Goal: Information Seeking & Learning: Compare options

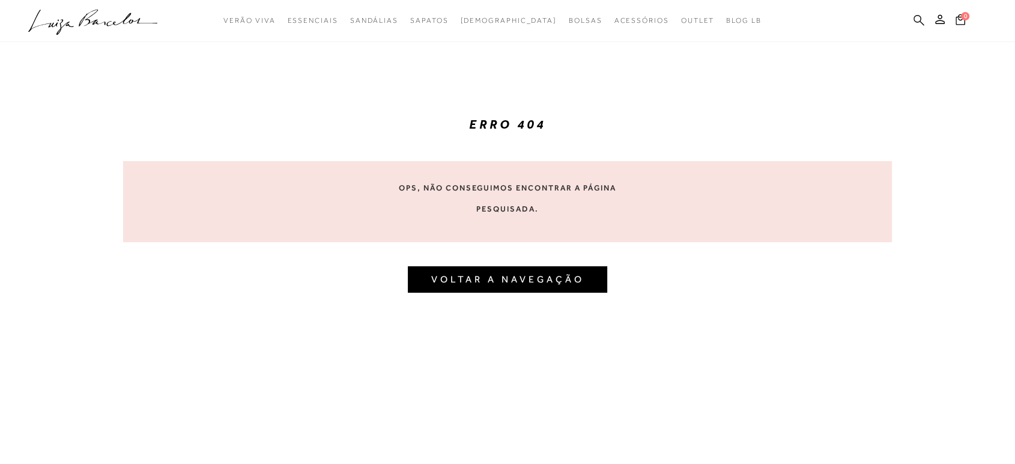
click at [920, 21] on icon at bounding box center [919, 19] width 11 height 11
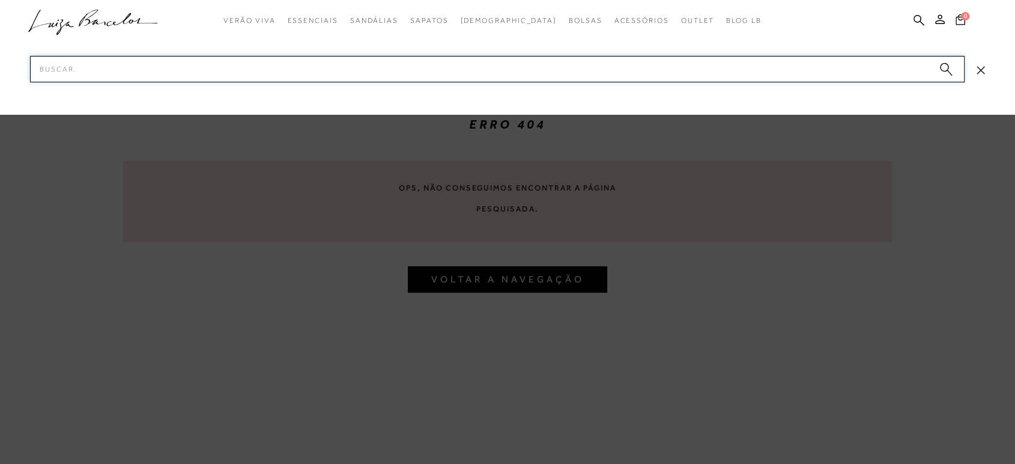
click at [218, 71] on input "Pesquisar" at bounding box center [497, 69] width 935 height 26
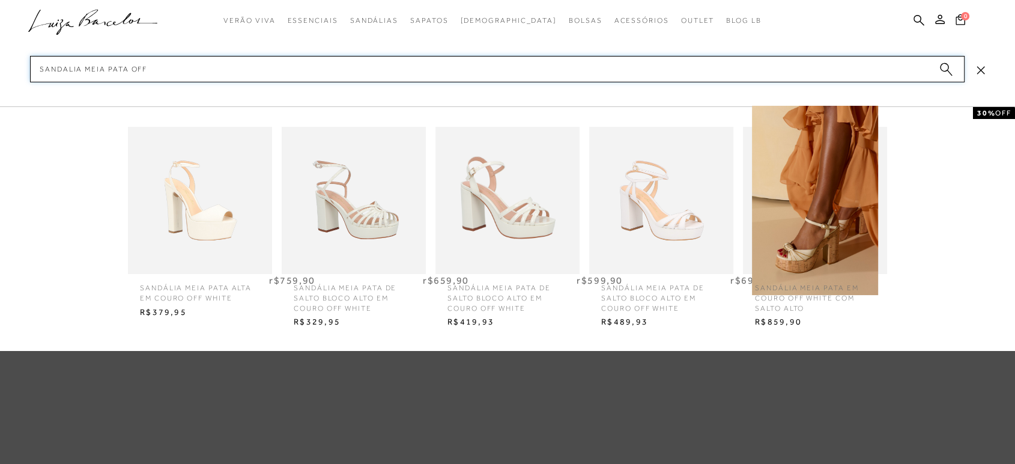
type input "sandalia meia pata off"
click at [644, 222] on img at bounding box center [661, 200] width 144 height 189
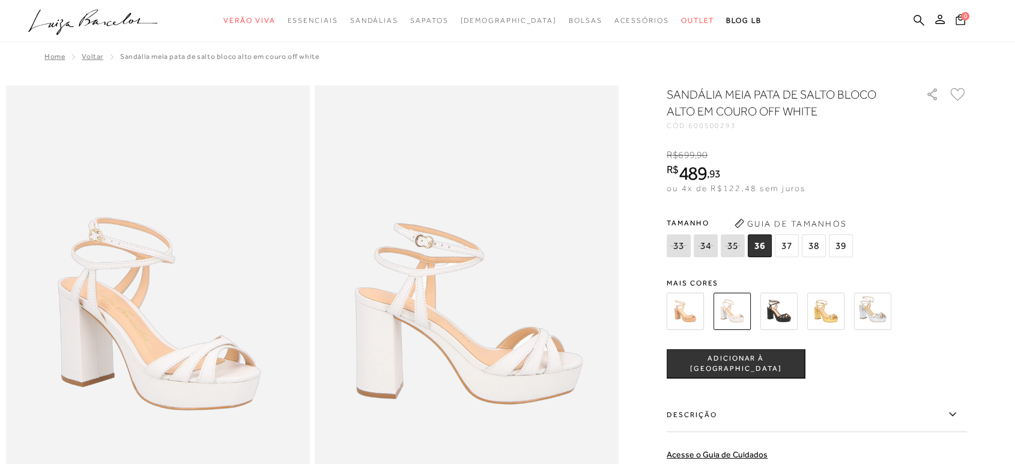
drag, startPoint x: 697, startPoint y: 126, endPoint x: 771, endPoint y: 120, distance: 74.7
click at [771, 120] on div "SANDÁLIA MEIA PATA DE SALTO BLOCO ALTO EM COURO OFF WHITE CÓD: 600500293" at bounding box center [790, 107] width 246 height 43
click at [748, 130] on div "SANDÁLIA MEIA PATA DE SALTO BLOCO ALTO EM COURO OFF WHITE CÓD: 600500293 × É ne…" at bounding box center [817, 352] width 300 height 533
drag, startPoint x: 696, startPoint y: 126, endPoint x: 739, endPoint y: 125, distance: 43.3
click at [748, 125] on div "CÓD: 600500293" at bounding box center [787, 125] width 240 height 7
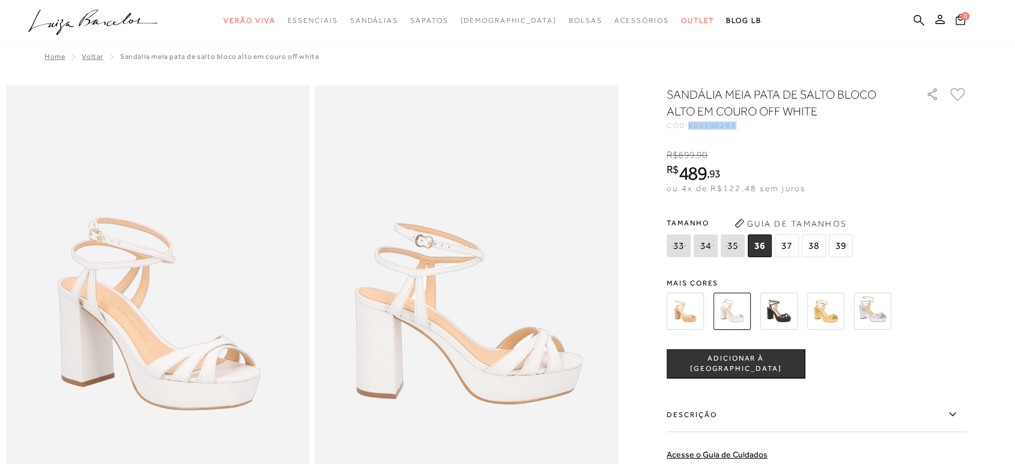
copy span "600500293"
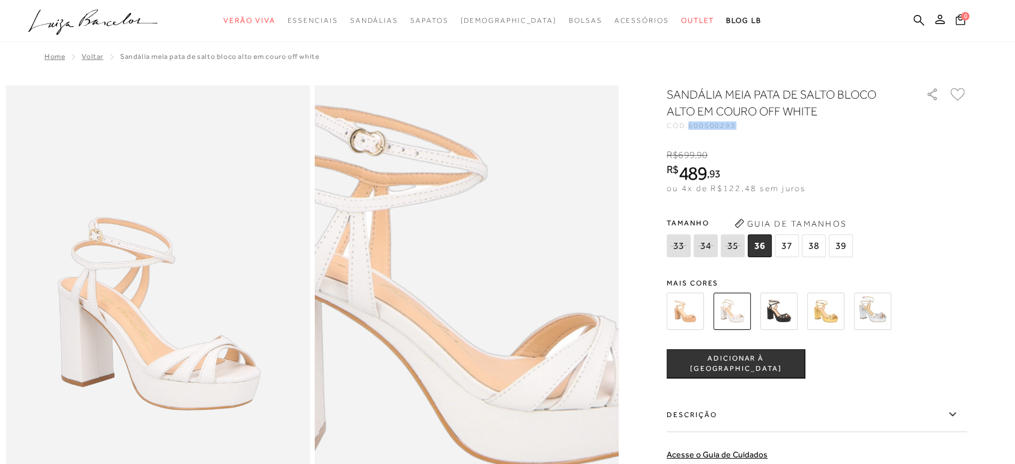
scroll to position [67, 0]
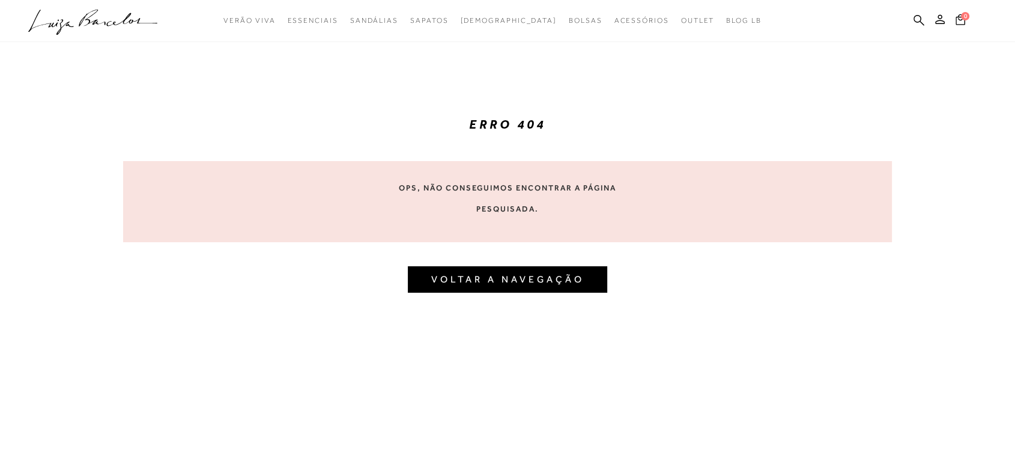
click at [912, 18] on ul ".a{fill-rule:evenodd;} Verão Viva Em alta Modelo Essenciais" at bounding box center [498, 21] width 941 height 22
click at [919, 19] on icon at bounding box center [919, 19] width 11 height 11
click at [917, 19] on icon at bounding box center [919, 19] width 11 height 11
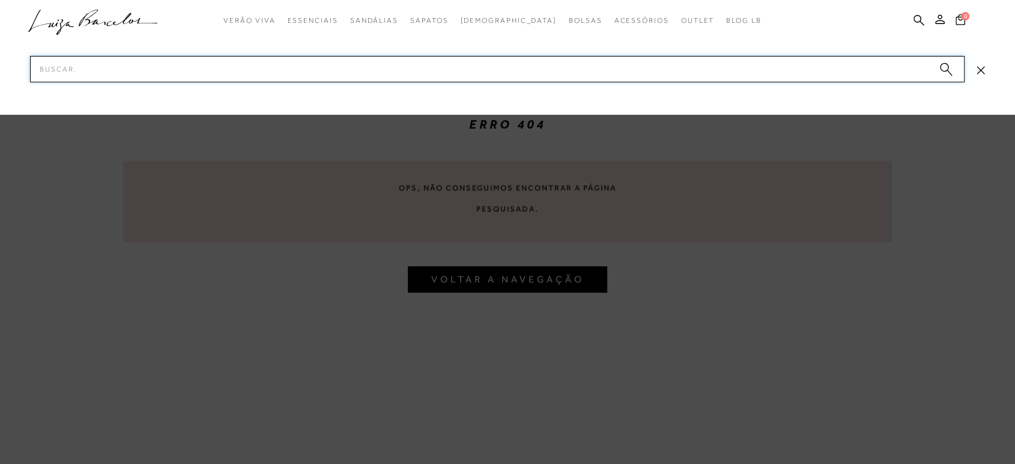
click at [753, 68] on input "Pesquisar" at bounding box center [497, 69] width 935 height 26
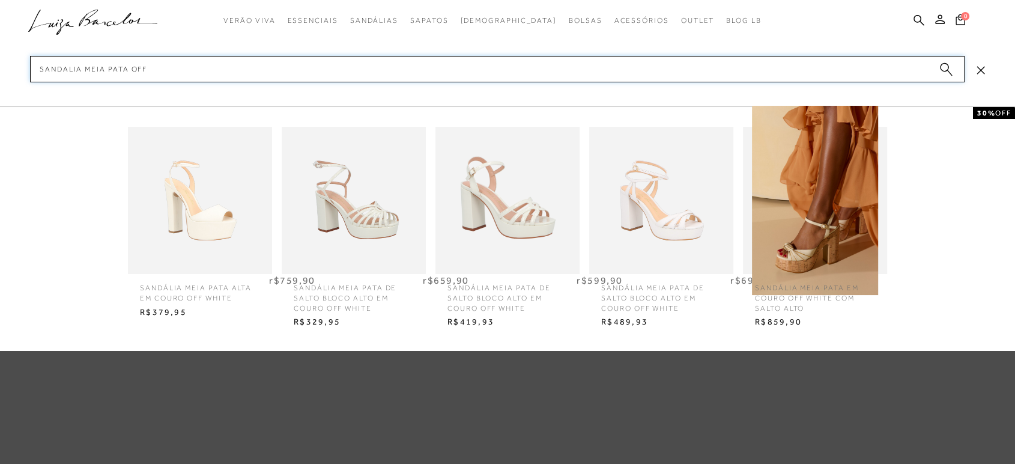
type input "sandalia meia pata off"
click at [950, 66] on icon "submit" at bounding box center [945, 69] width 13 height 14
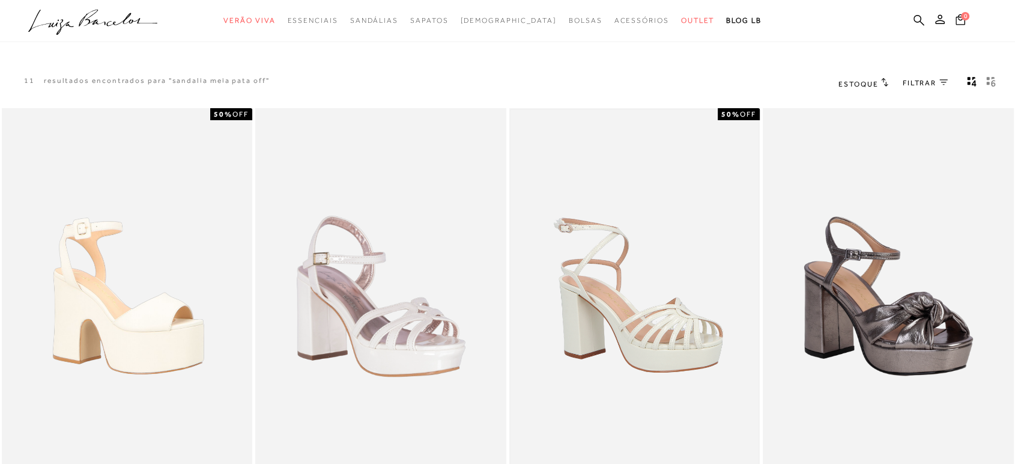
scroll to position [200, 0]
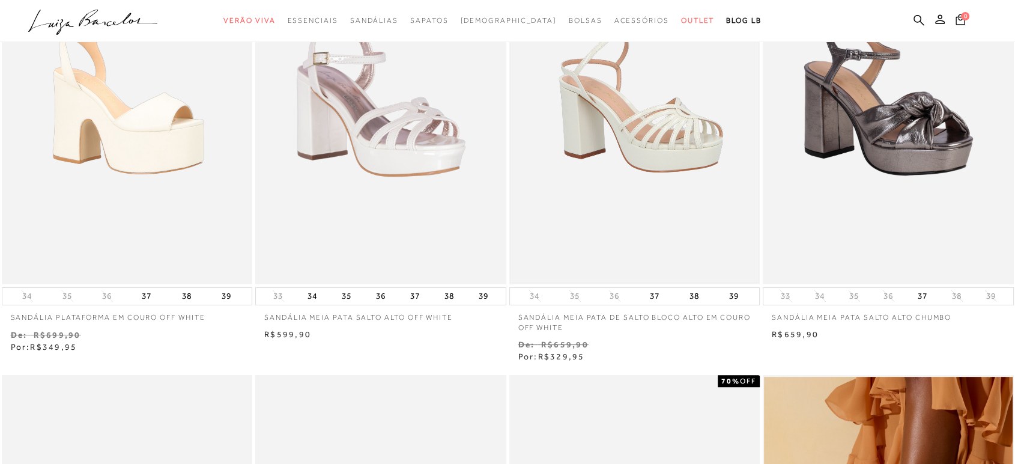
click at [591, 241] on img at bounding box center [635, 96] width 249 height 372
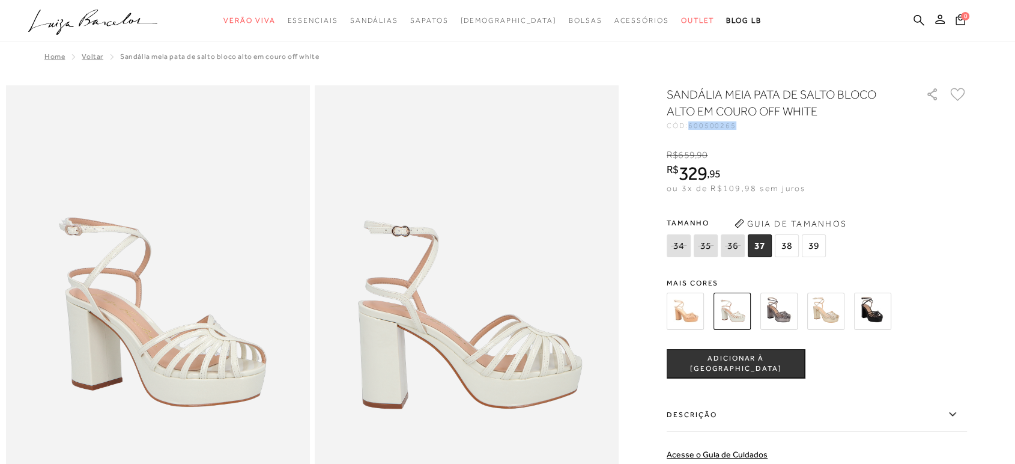
drag, startPoint x: 697, startPoint y: 127, endPoint x: 760, endPoint y: 129, distance: 63.1
click at [757, 125] on div "CÓD: 600500265" at bounding box center [787, 125] width 240 height 7
click at [754, 147] on div "SANDÁLIA MEIA PATA DE SALTO BLOCO ALTO EM COURO OFF WHITE CÓD: 600500265 × É ne…" at bounding box center [817, 352] width 300 height 533
drag, startPoint x: 697, startPoint y: 126, endPoint x: 743, endPoint y: 125, distance: 46.3
click at [736, 125] on span "600500265" at bounding box center [712, 125] width 48 height 8
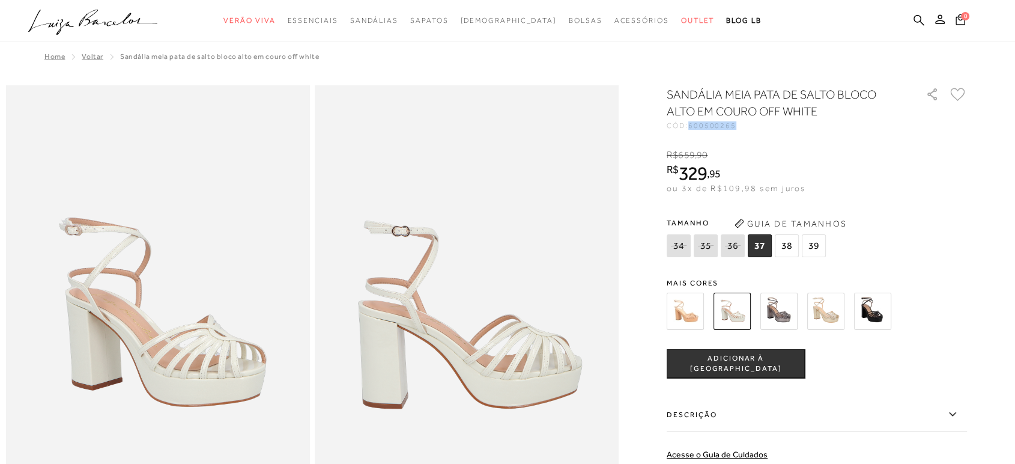
copy span "600500265"
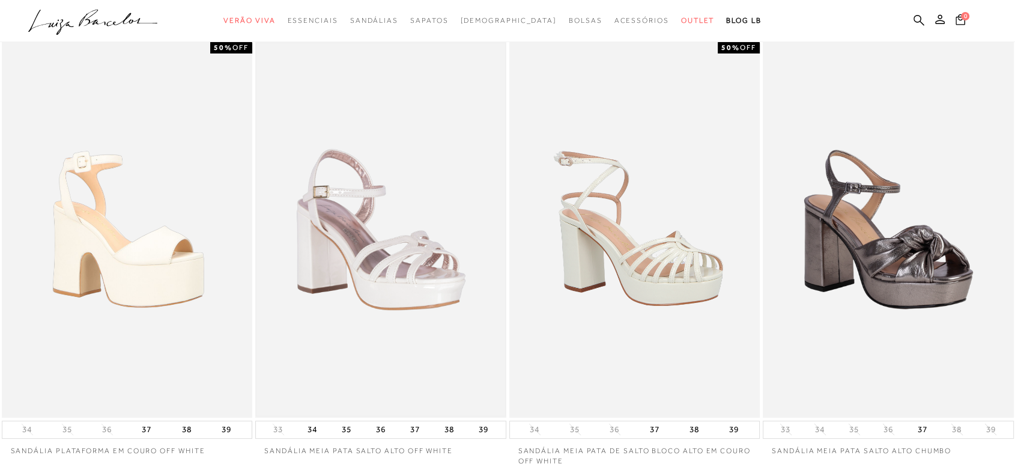
scroll to position [200, 0]
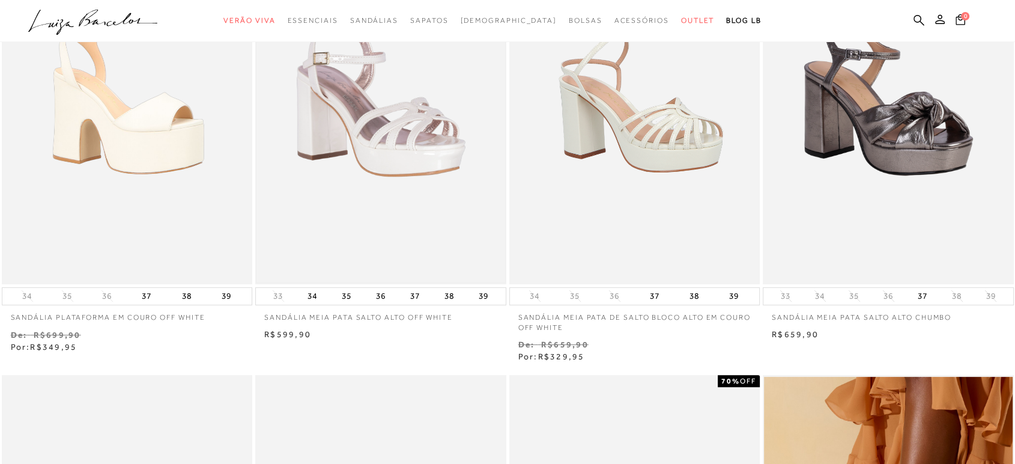
click at [351, 210] on img at bounding box center [380, 96] width 249 height 372
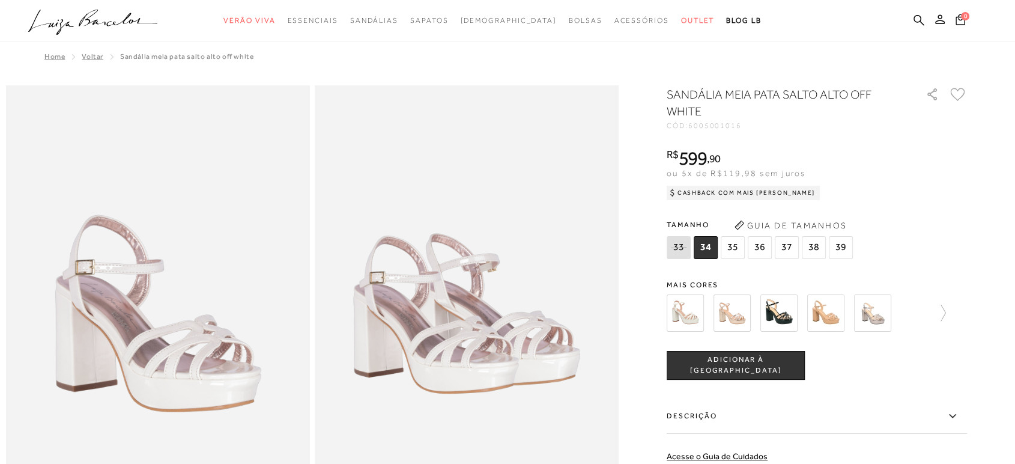
drag, startPoint x: 696, startPoint y: 123, endPoint x: 753, endPoint y: 121, distance: 57.1
click at [753, 122] on div "CÓD: 6005001016" at bounding box center [787, 125] width 240 height 7
drag, startPoint x: 735, startPoint y: 123, endPoint x: 762, endPoint y: 103, distance: 33.5
click at [762, 103] on h1 "SANDÁLIA MEIA PATA SALTO ALTO OFF WHITE" at bounding box center [779, 103] width 225 height 34
drag, startPoint x: 694, startPoint y: 124, endPoint x: 751, endPoint y: 124, distance: 57.1
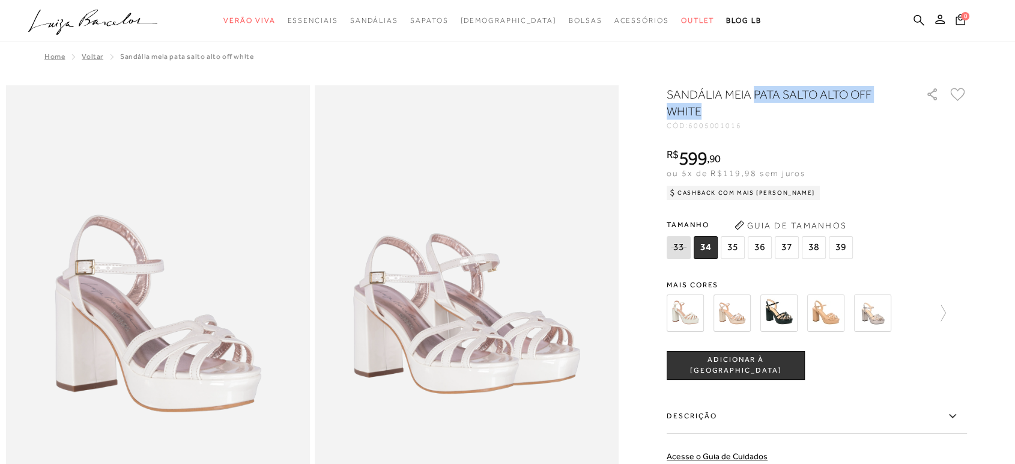
click at [750, 123] on div "CÓD: 6005001016" at bounding box center [787, 125] width 240 height 7
copy div "6005001016"
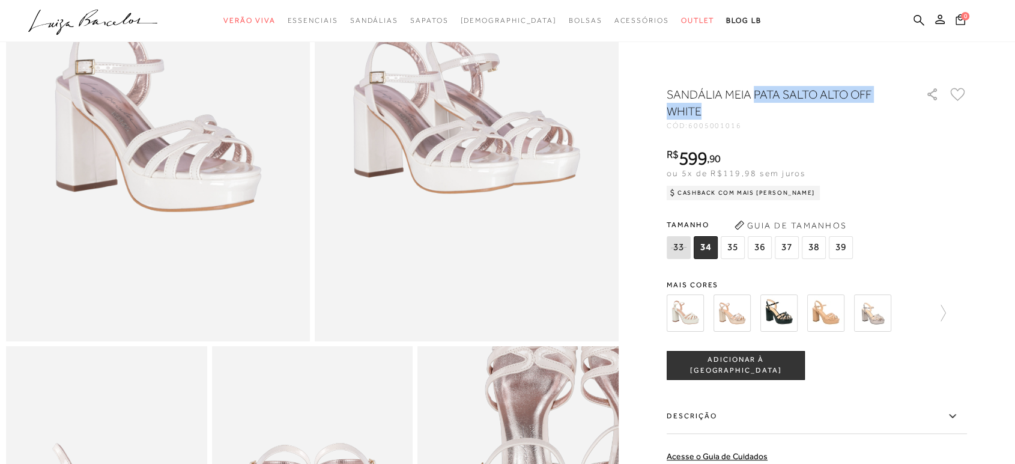
scroll to position [133, 0]
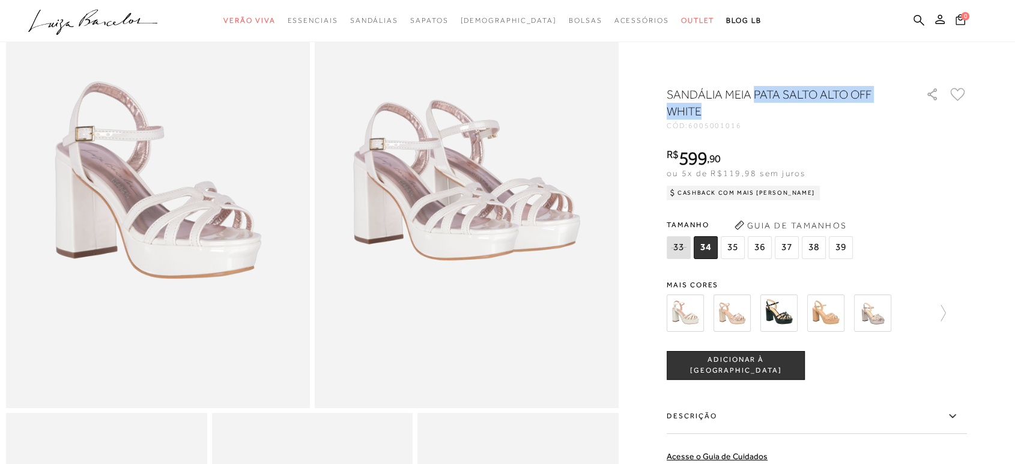
click at [692, 321] on img at bounding box center [685, 312] width 37 height 37
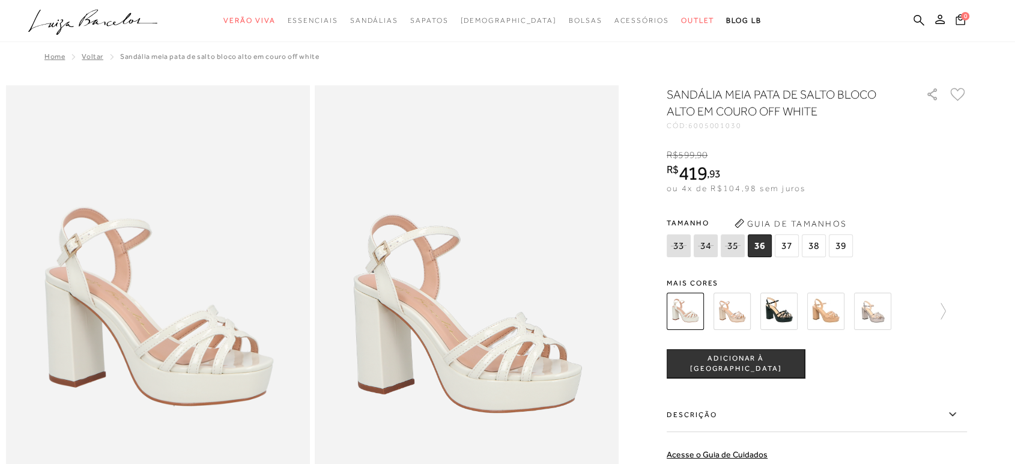
click at [690, 312] on img at bounding box center [685, 311] width 37 height 37
click at [946, 313] on icon at bounding box center [937, 311] width 17 height 17
click at [798, 316] on img at bounding box center [799, 311] width 37 height 37
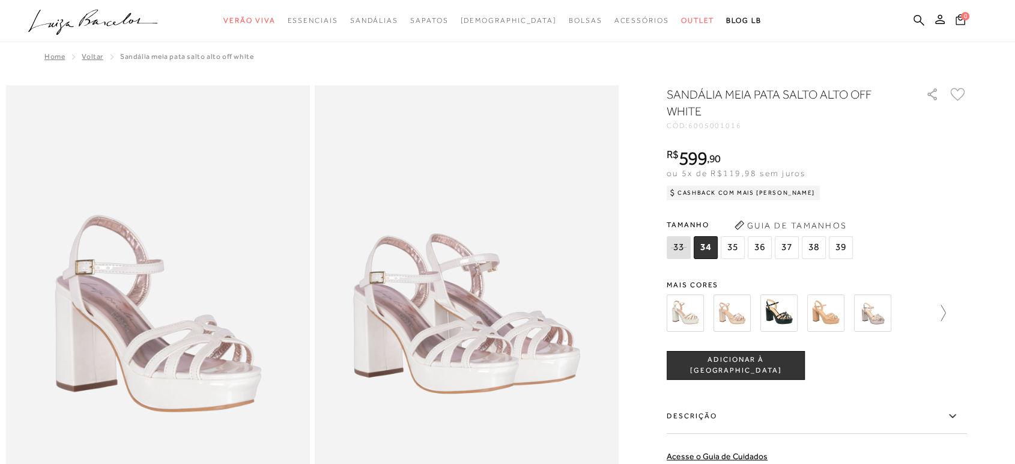
click at [946, 311] on icon at bounding box center [937, 313] width 17 height 17
click at [708, 316] on img at bounding box center [706, 312] width 37 height 37
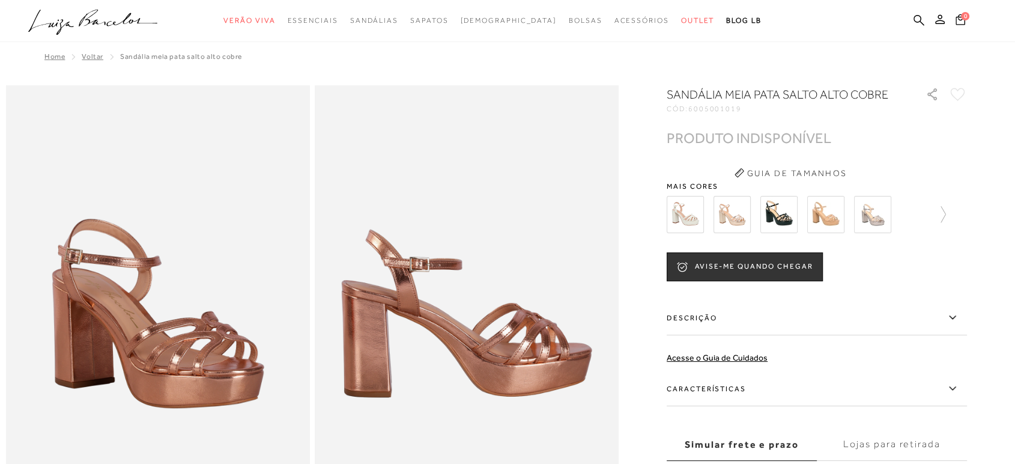
click at [828, 217] on img at bounding box center [825, 214] width 37 height 37
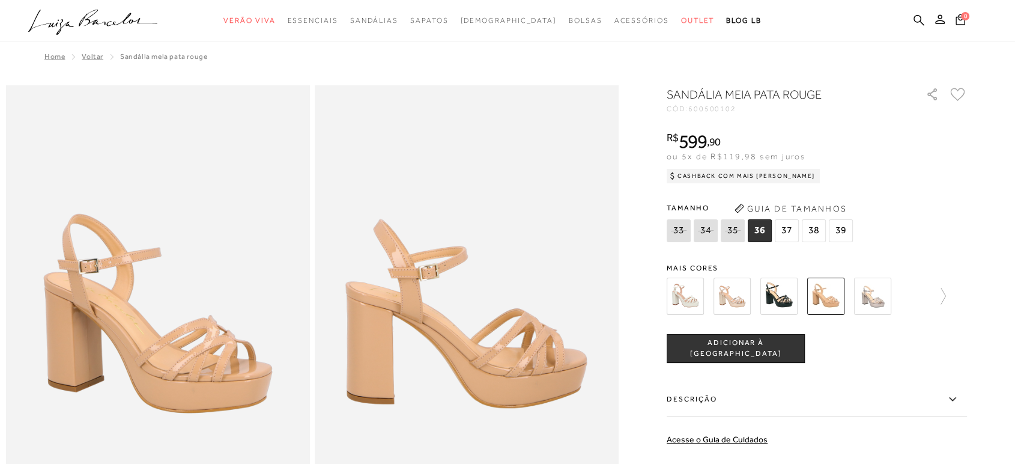
click at [739, 302] on img at bounding box center [732, 296] width 37 height 37
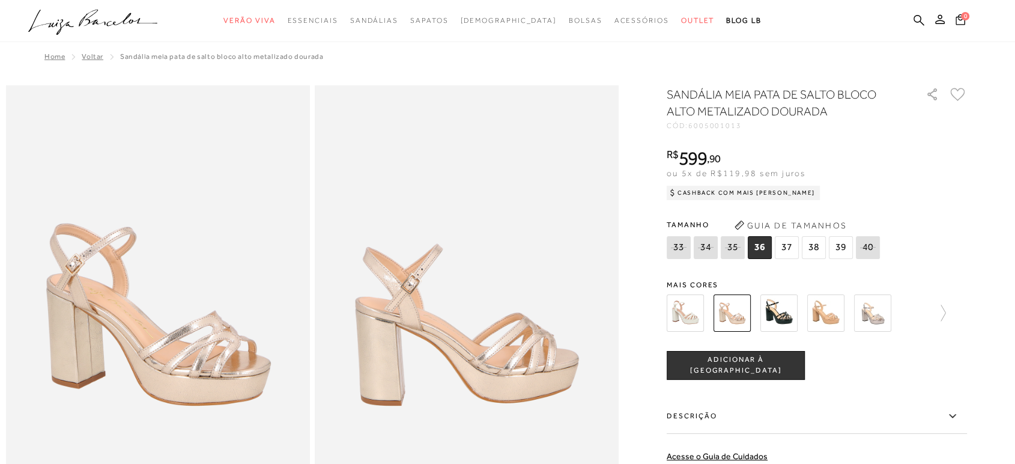
click at [682, 314] on img at bounding box center [685, 312] width 37 height 37
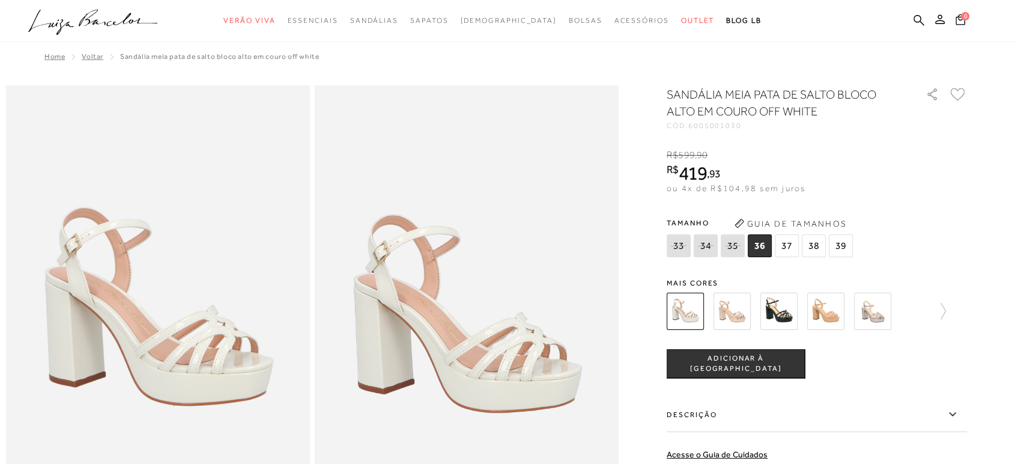
click at [953, 311] on div at bounding box center [817, 311] width 300 height 44
click at [944, 309] on icon at bounding box center [937, 311] width 17 height 17
click at [805, 312] on img at bounding box center [799, 311] width 37 height 37
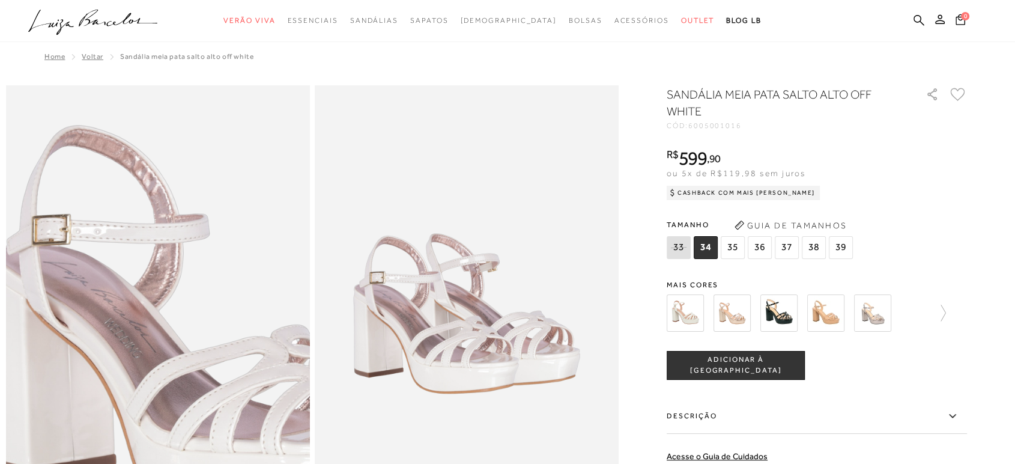
click at [115, 308] on img at bounding box center [198, 322] width 608 height 912
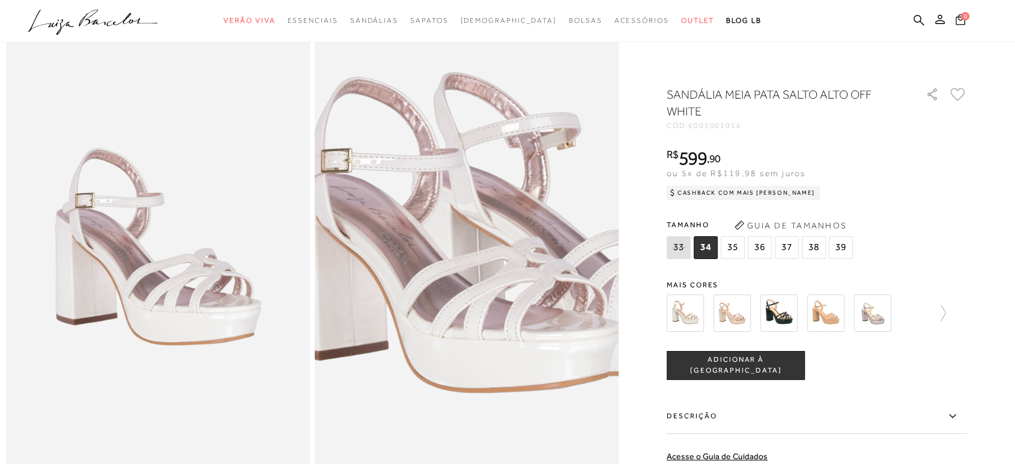
scroll to position [400, 0]
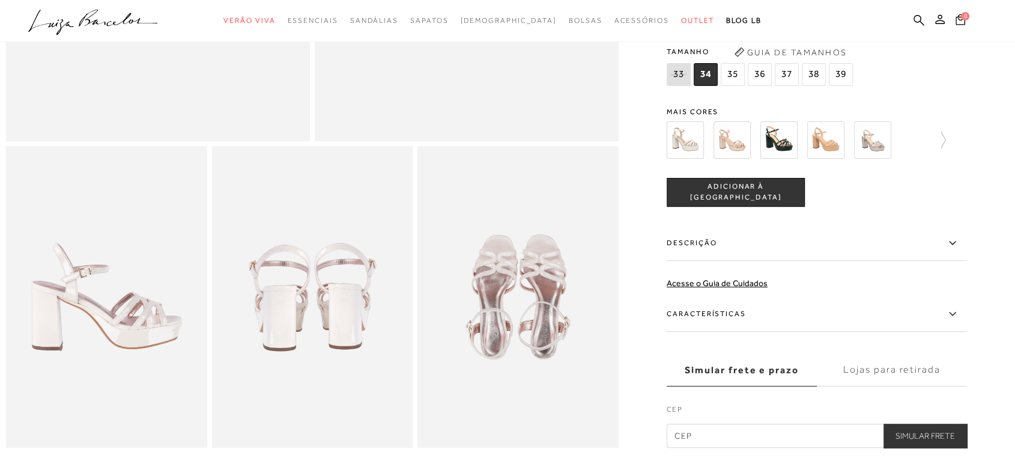
click at [481, 330] on img at bounding box center [517, 297] width 201 height 302
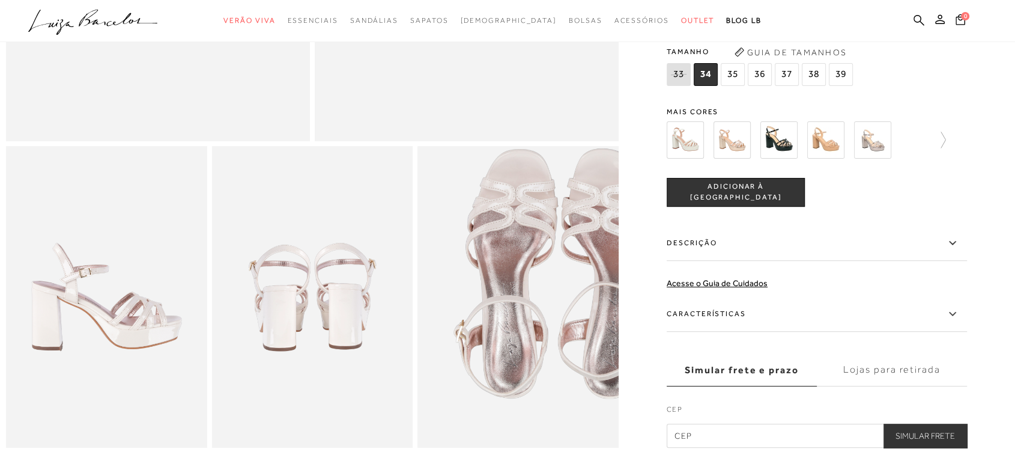
click at [481, 330] on img at bounding box center [558, 273] width 402 height 603
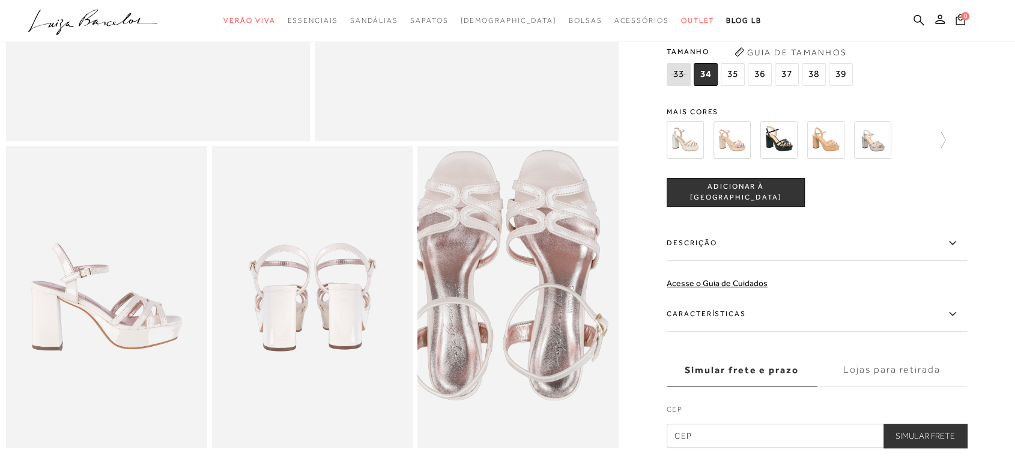
click at [536, 329] on img at bounding box center [504, 275] width 402 height 603
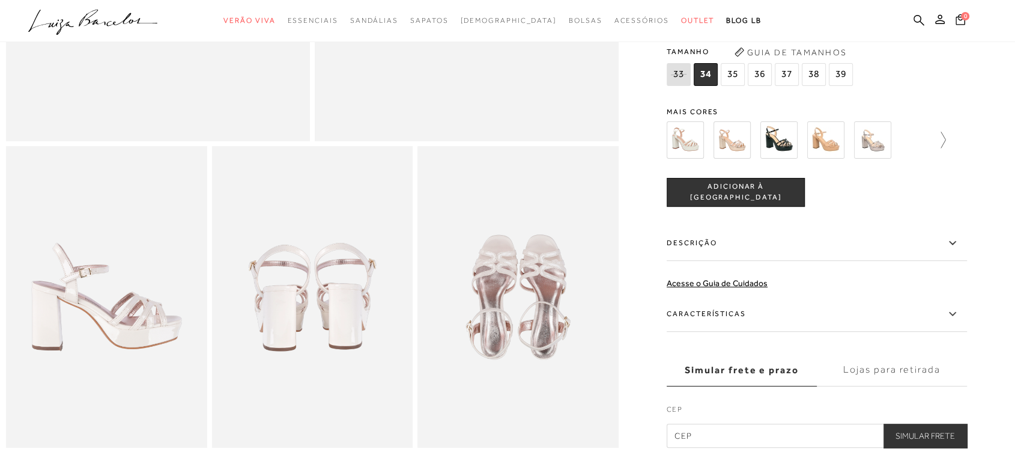
click at [946, 148] on icon at bounding box center [943, 140] width 5 height 16
click at [816, 158] on img at bounding box center [799, 139] width 37 height 37
click at [789, 159] on img at bounding box center [799, 139] width 37 height 37
click at [754, 159] on img at bounding box center [753, 139] width 37 height 37
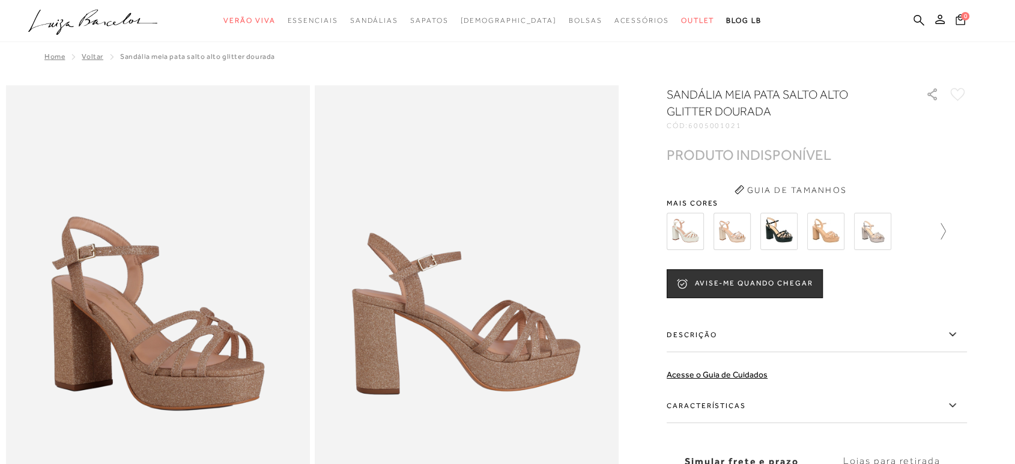
click at [946, 230] on icon at bounding box center [937, 231] width 17 height 17
click at [702, 235] on img at bounding box center [706, 231] width 37 height 37
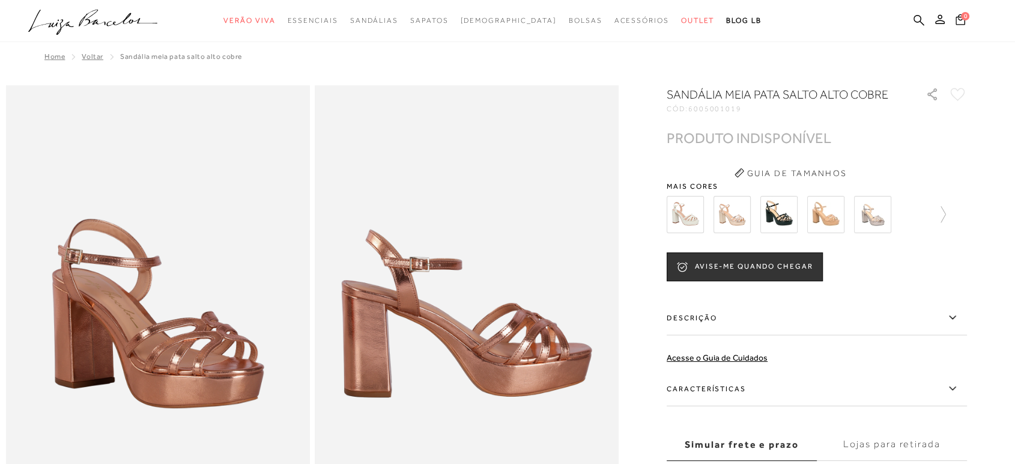
click at [734, 225] on img at bounding box center [732, 214] width 37 height 37
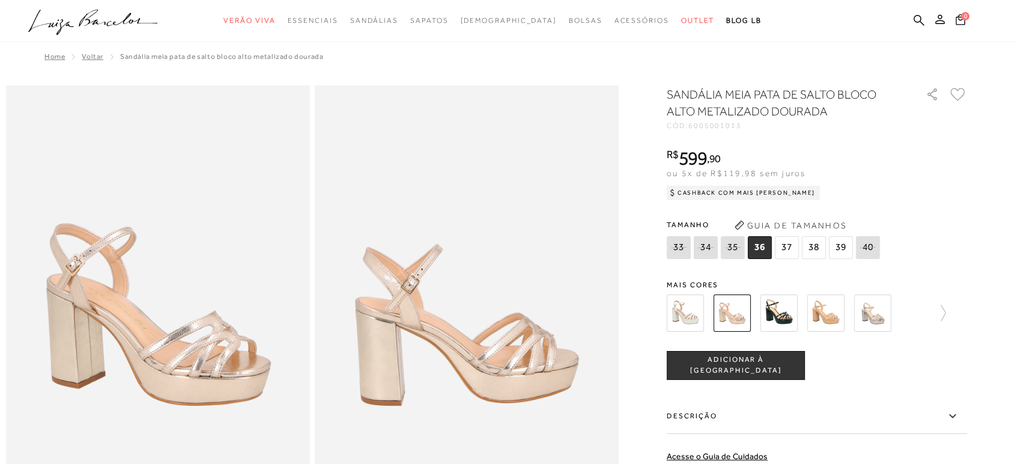
click at [793, 315] on img at bounding box center [778, 312] width 37 height 37
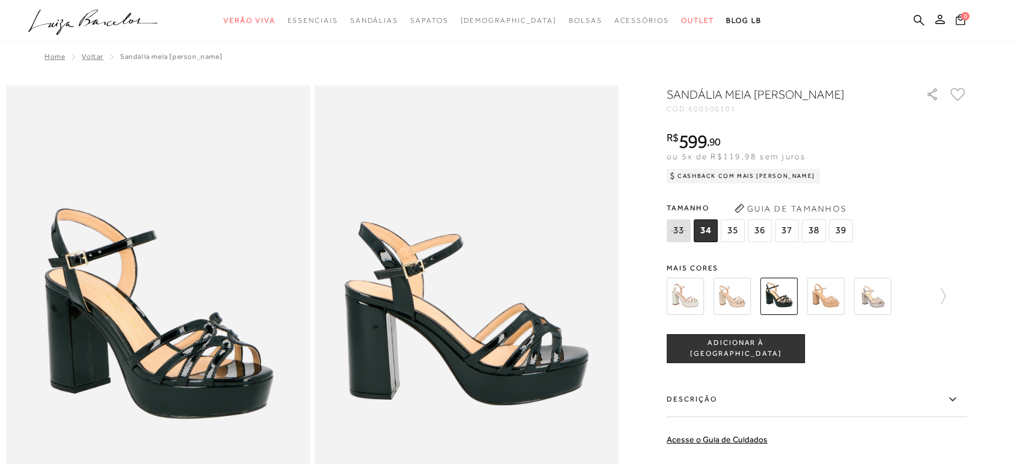
click at [840, 297] on img at bounding box center [825, 296] width 37 height 37
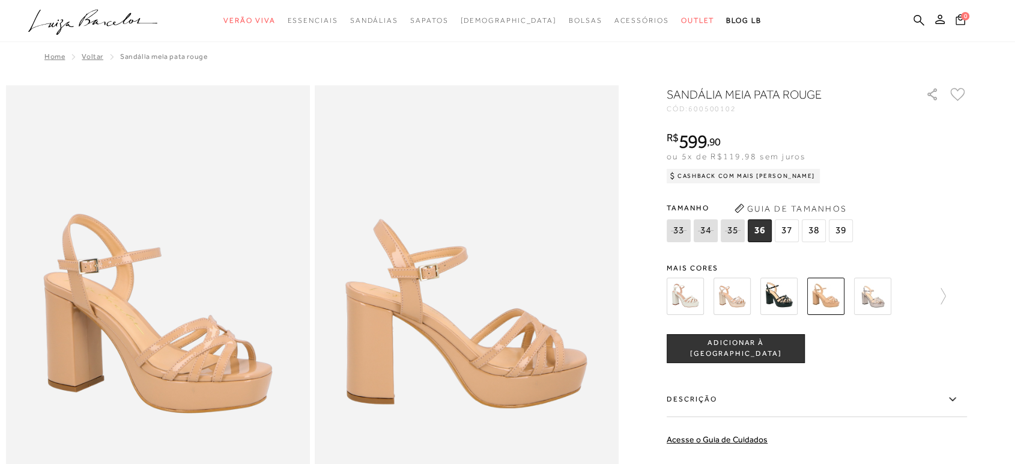
click at [881, 295] on img at bounding box center [872, 296] width 37 height 37
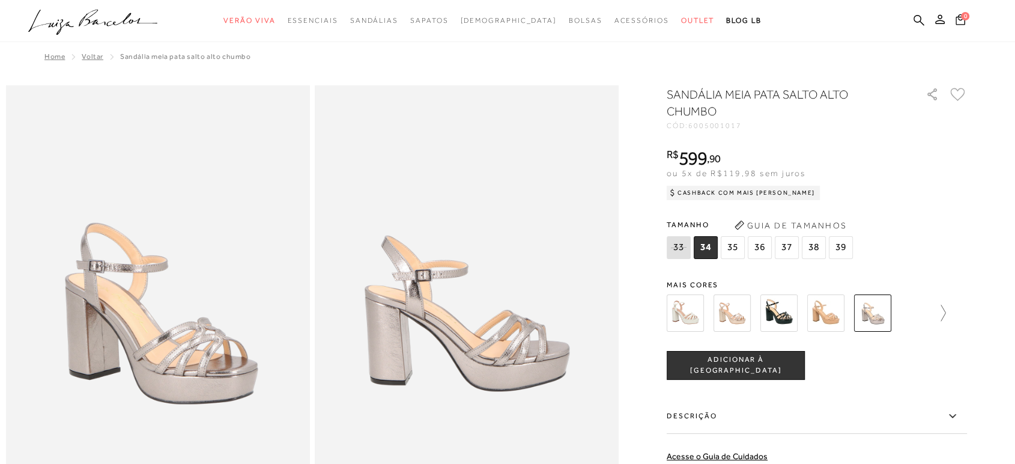
click at [946, 314] on icon at bounding box center [937, 313] width 17 height 17
click at [761, 321] on img at bounding box center [753, 312] width 37 height 37
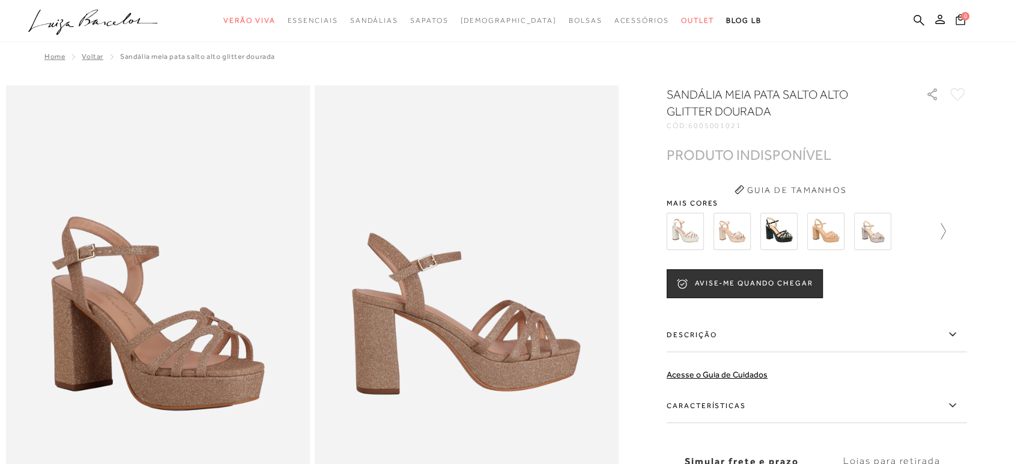
click at [946, 231] on icon at bounding box center [937, 231] width 17 height 17
click at [757, 232] on img at bounding box center [753, 231] width 37 height 37
drag, startPoint x: 921, startPoint y: 16, endPoint x: 917, endPoint y: 21, distance: 6.8
click at [921, 17] on icon at bounding box center [919, 19] width 11 height 11
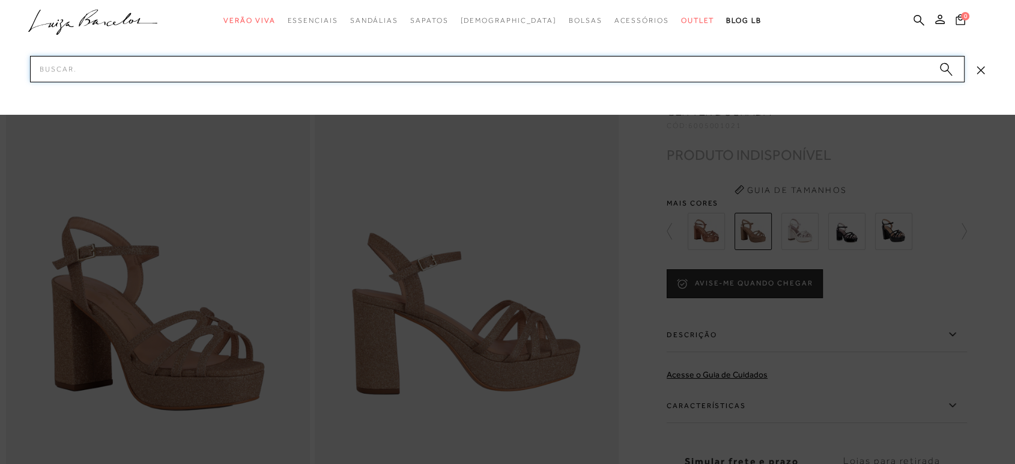
click at [475, 73] on input "Pesquisar" at bounding box center [497, 69] width 935 height 26
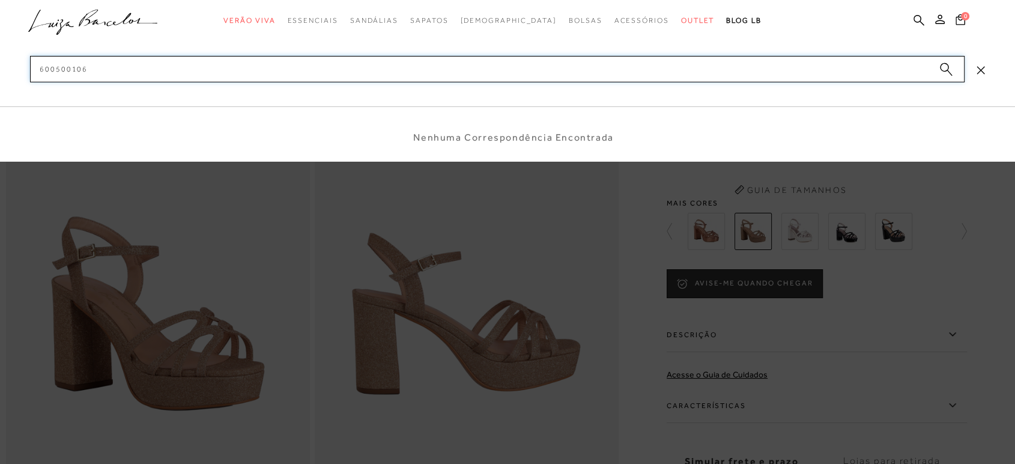
type input "600500106"
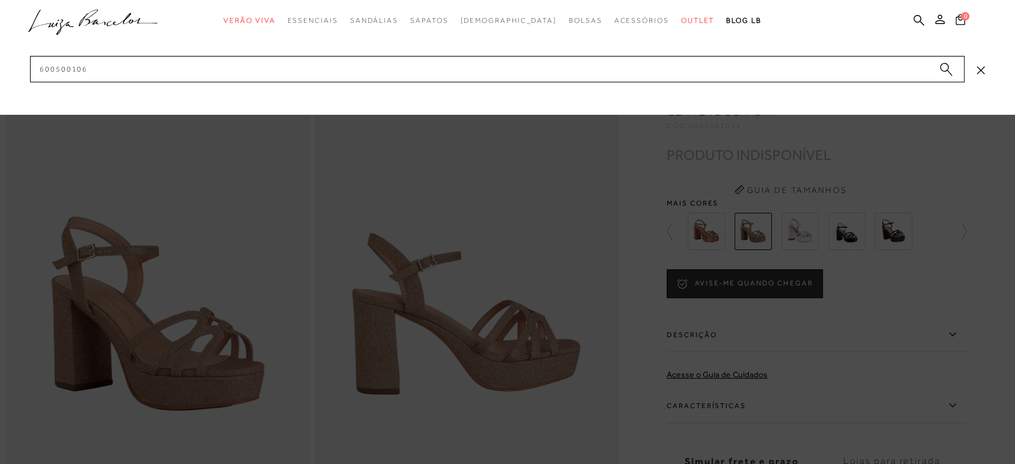
click at [627, 102] on div at bounding box center [507, 57] width 1015 height 114
drag, startPoint x: 501, startPoint y: 335, endPoint x: 566, endPoint y: 326, distance: 65.5
click at [502, 335] on div at bounding box center [507, 232] width 1015 height 464
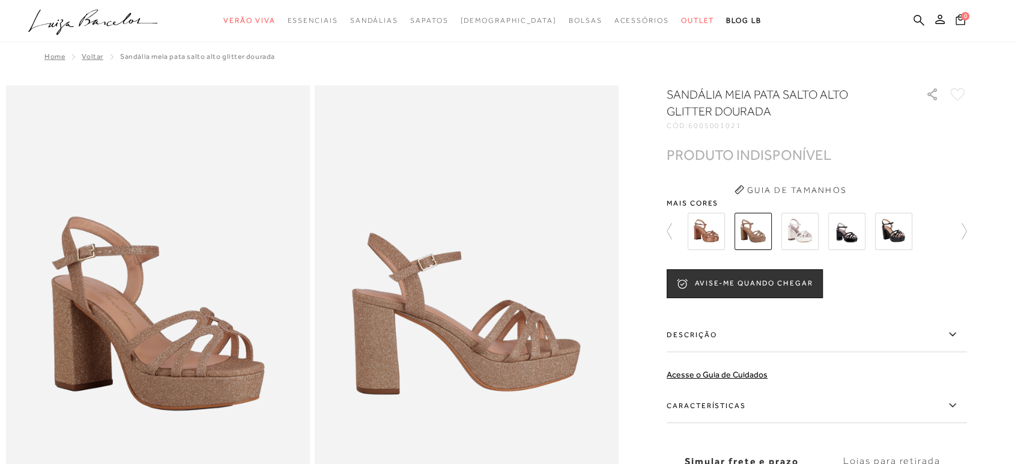
click at [807, 231] on img at bounding box center [799, 231] width 37 height 37
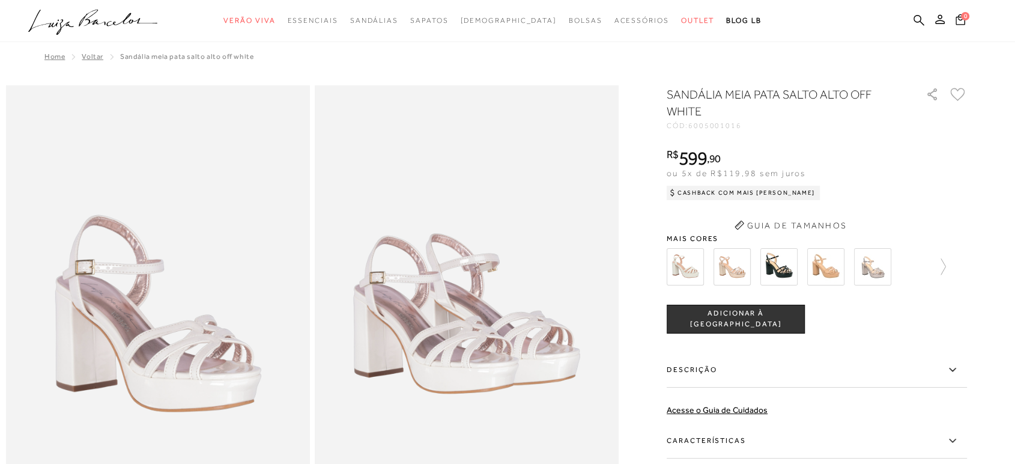
click at [436, 330] on img at bounding box center [467, 313] width 304 height 456
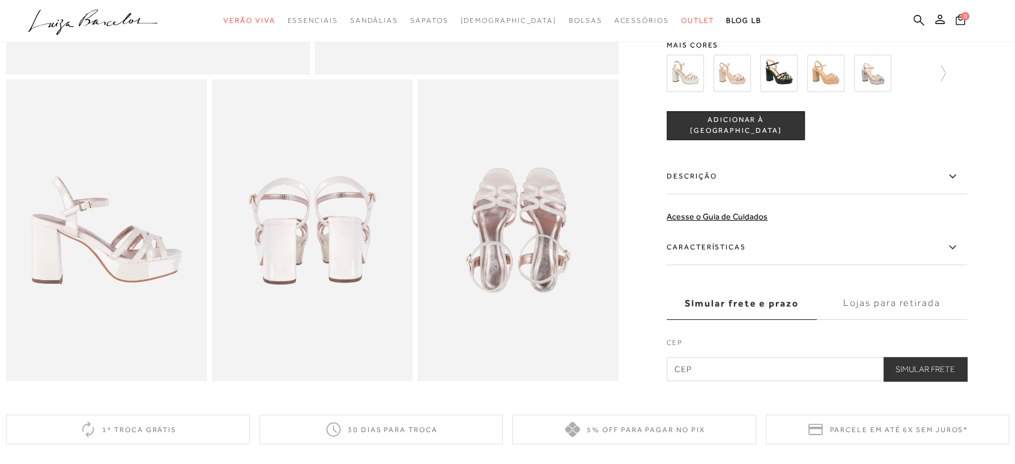
scroll to position [601, 0]
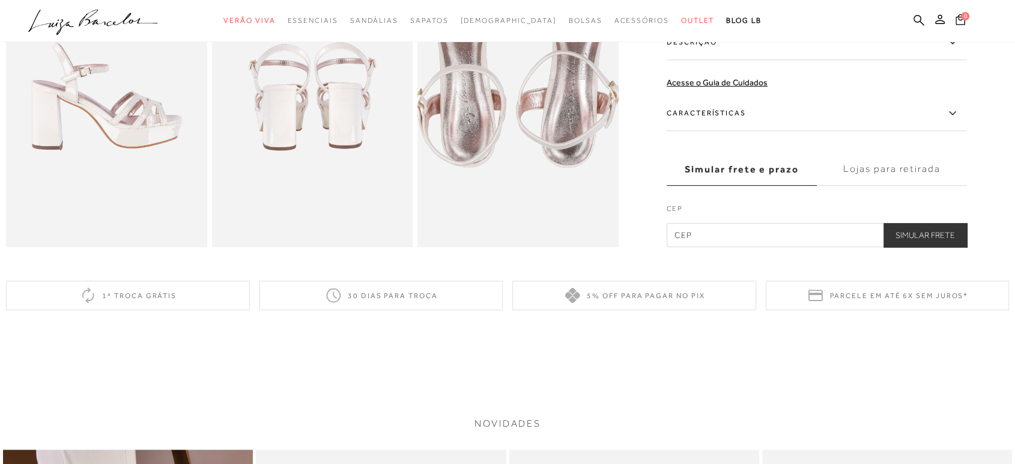
click at [523, 160] on img at bounding box center [516, 42] width 402 height 603
click at [523, 160] on img at bounding box center [516, 43] width 402 height 603
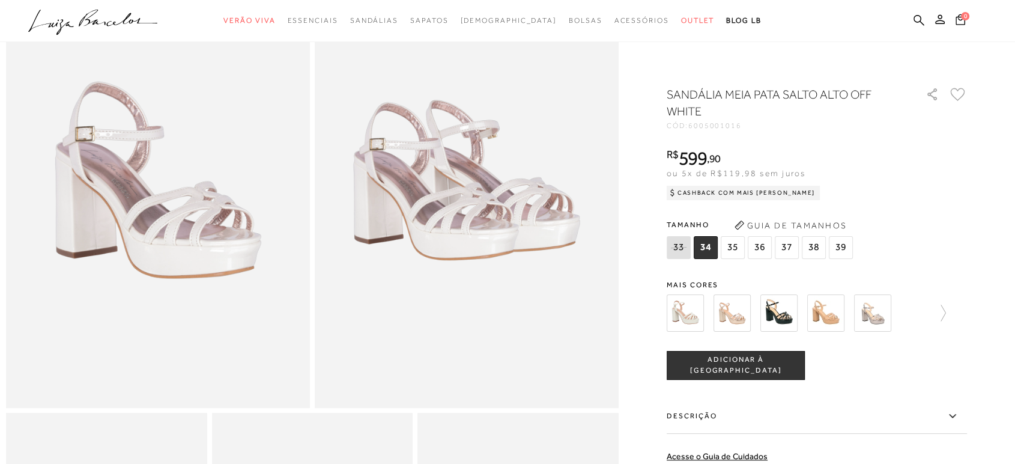
scroll to position [67, 0]
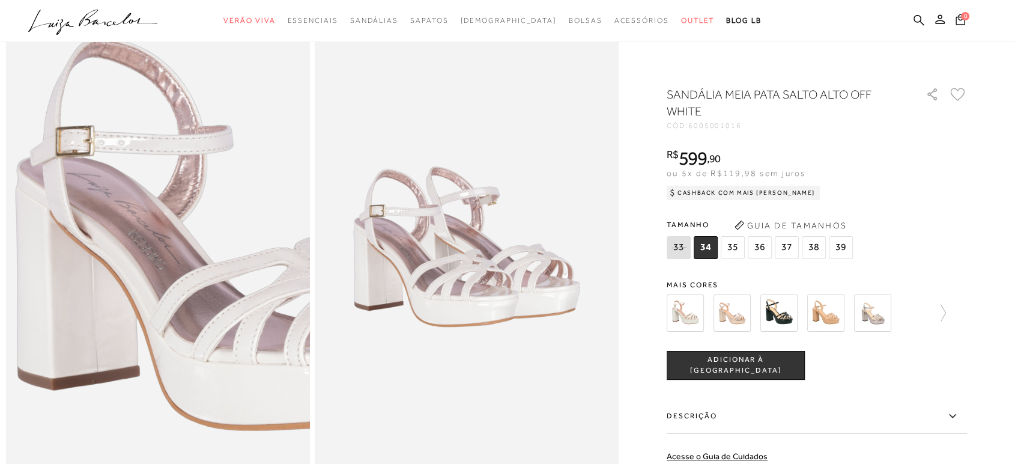
click at [93, 262] on img at bounding box center [221, 234] width 608 height 912
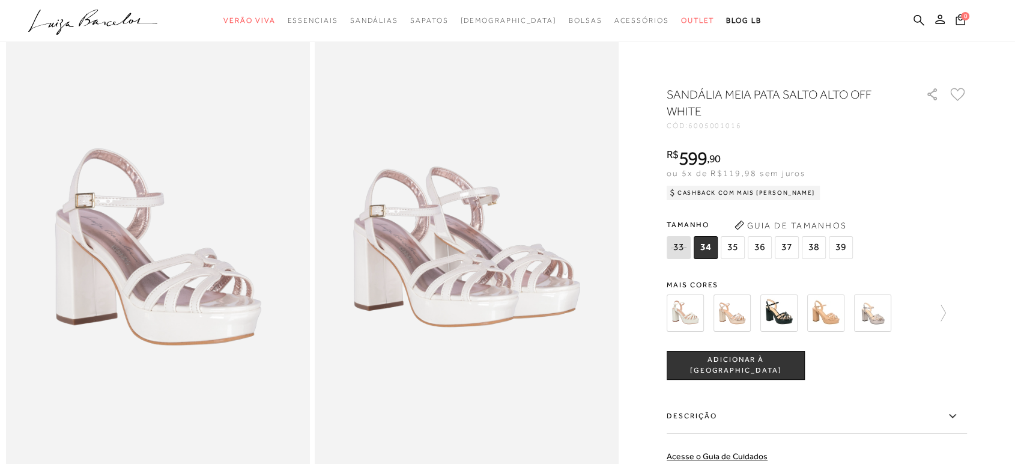
click at [810, 102] on h1 "SANDÁLIA MEIA PATA SALTO ALTO OFF WHITE" at bounding box center [779, 103] width 225 height 34
